Goal: Transaction & Acquisition: Subscribe to service/newsletter

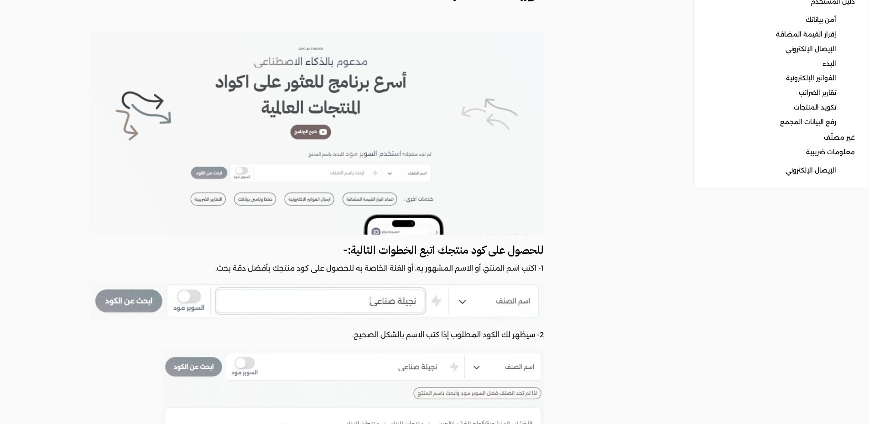
scroll to position [228, 0]
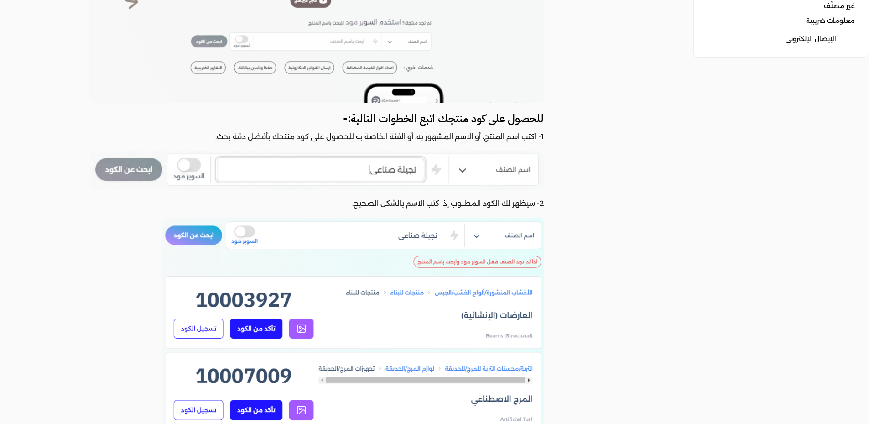
click at [305, 327] on img at bounding box center [353, 326] width 382 height 217
click at [255, 295] on img at bounding box center [353, 326] width 382 height 217
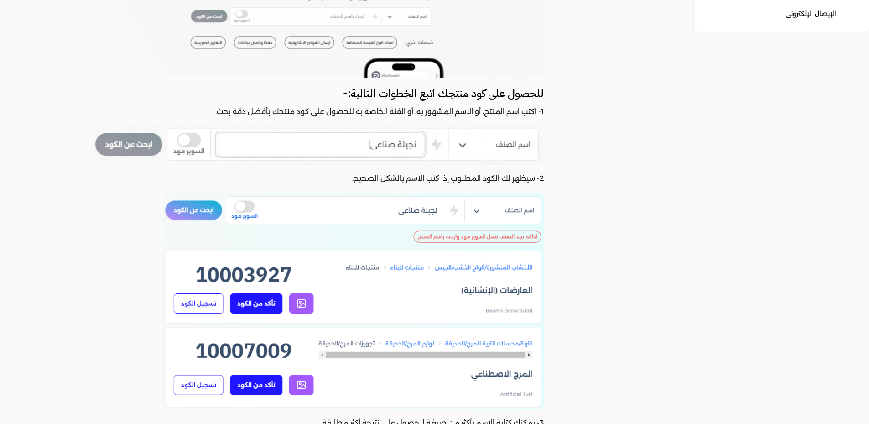
scroll to position [274, 0]
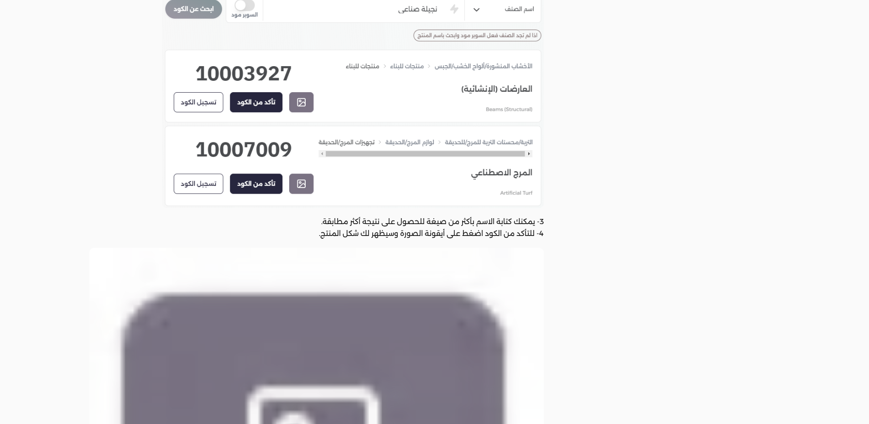
scroll to position [319, 0]
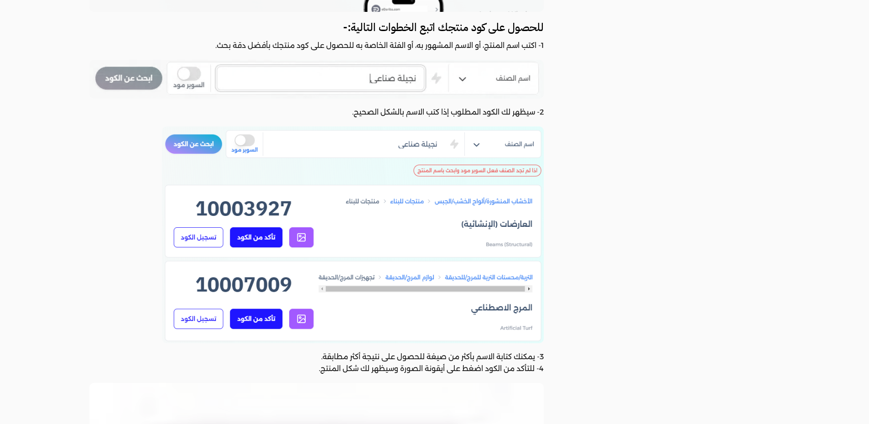
click at [262, 239] on img at bounding box center [353, 234] width 382 height 217
click at [212, 238] on img at bounding box center [353, 234] width 382 height 217
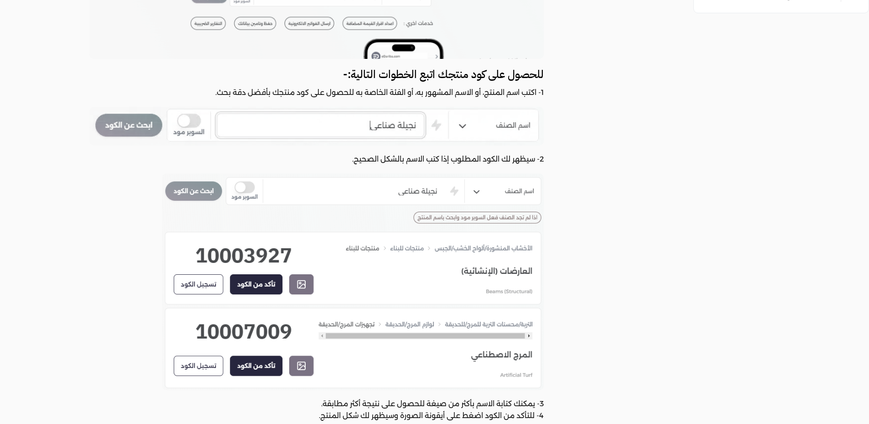
scroll to position [228, 0]
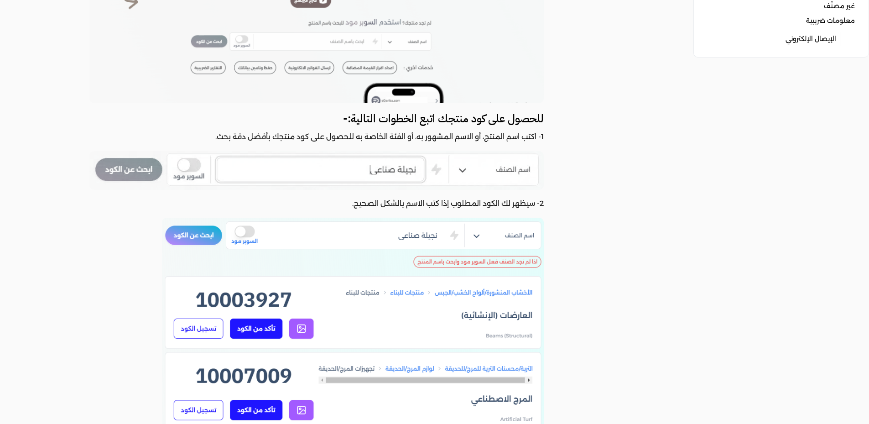
click at [205, 237] on img at bounding box center [353, 326] width 382 height 217
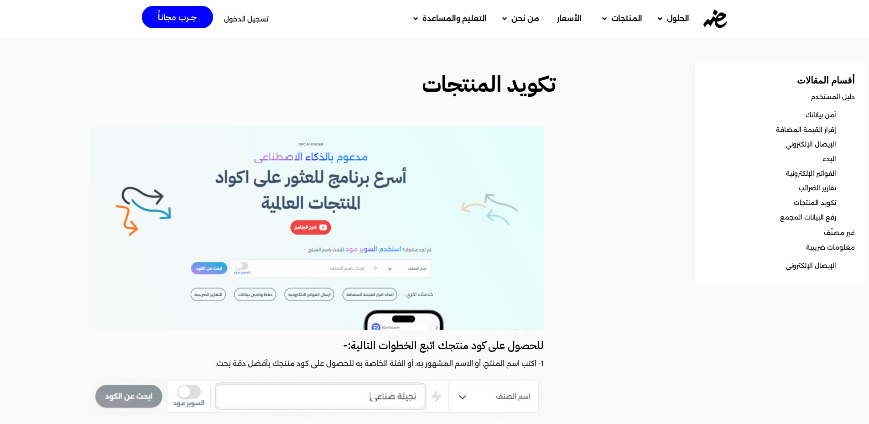
scroll to position [0, 0]
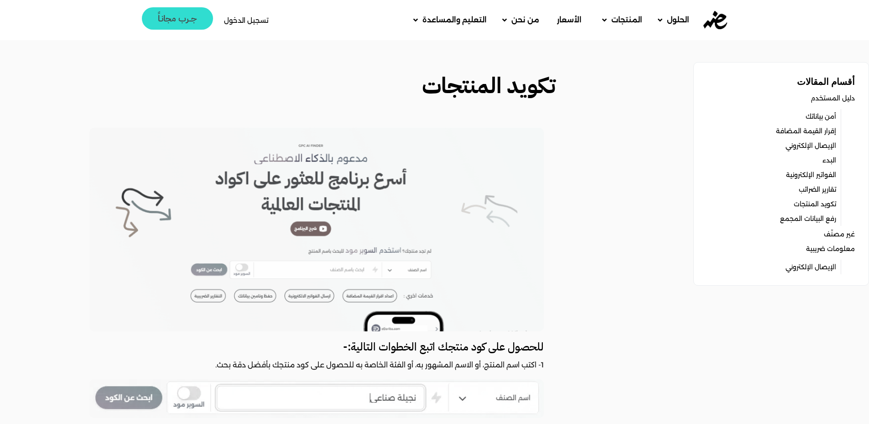
click at [176, 20] on span "جــرب مجانـاً" at bounding box center [177, 18] width 39 height 9
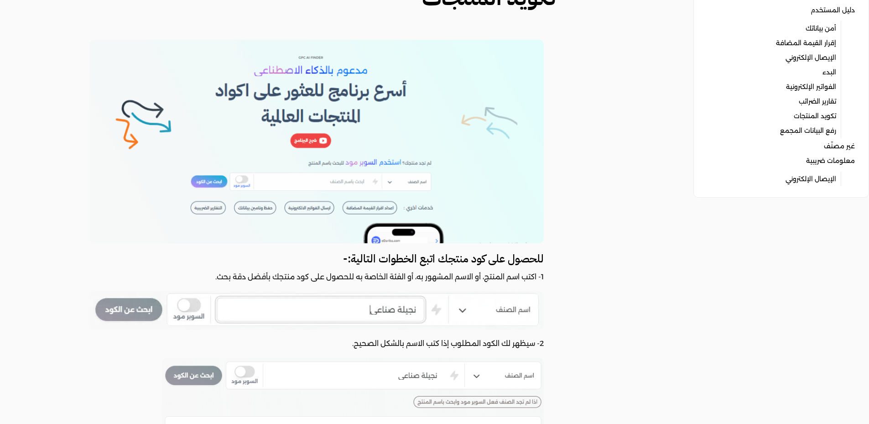
scroll to position [182, 0]
